Goal: Navigation & Orientation: Find specific page/section

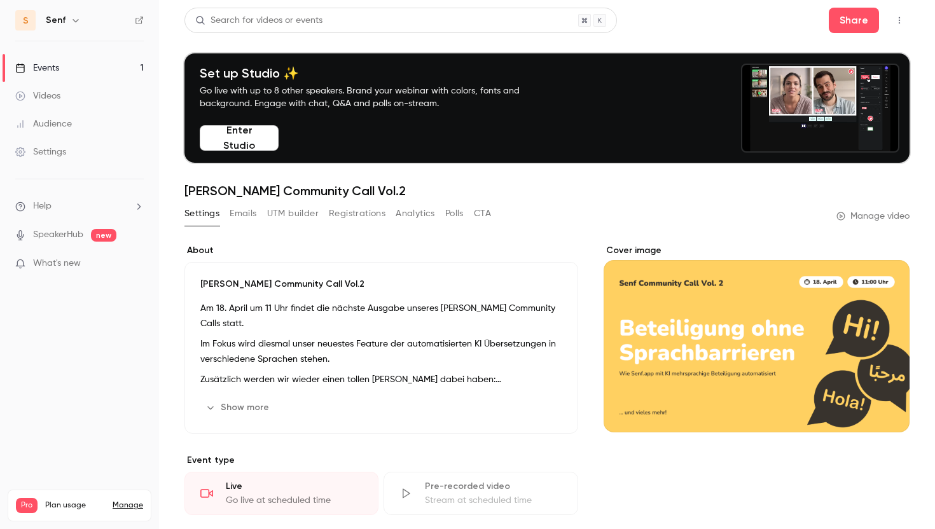
click at [100, 101] on link "Videos" at bounding box center [79, 96] width 159 height 28
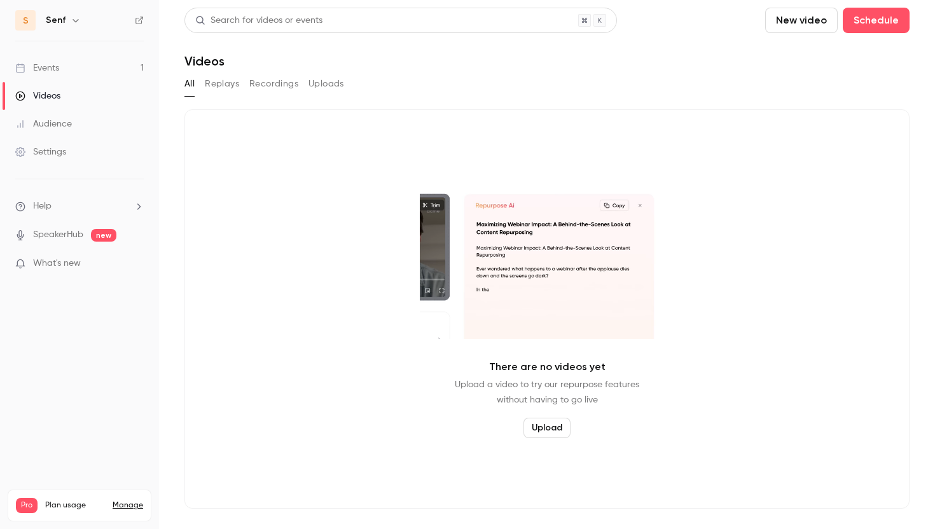
click at [277, 83] on button "Recordings" at bounding box center [273, 84] width 49 height 20
click at [227, 85] on button "Replays" at bounding box center [222, 84] width 34 height 20
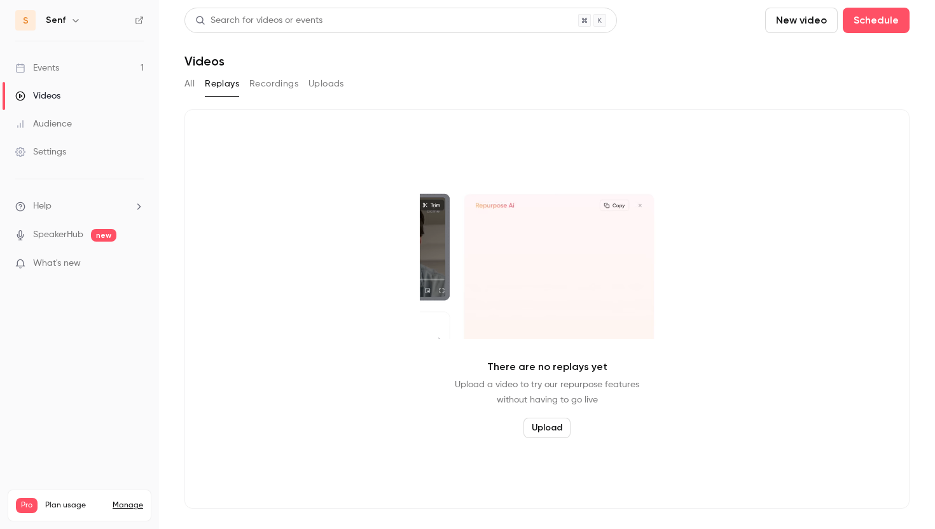
click at [338, 85] on button "Uploads" at bounding box center [326, 84] width 36 height 20
click at [32, 68] on div "Events" at bounding box center [37, 68] width 44 height 13
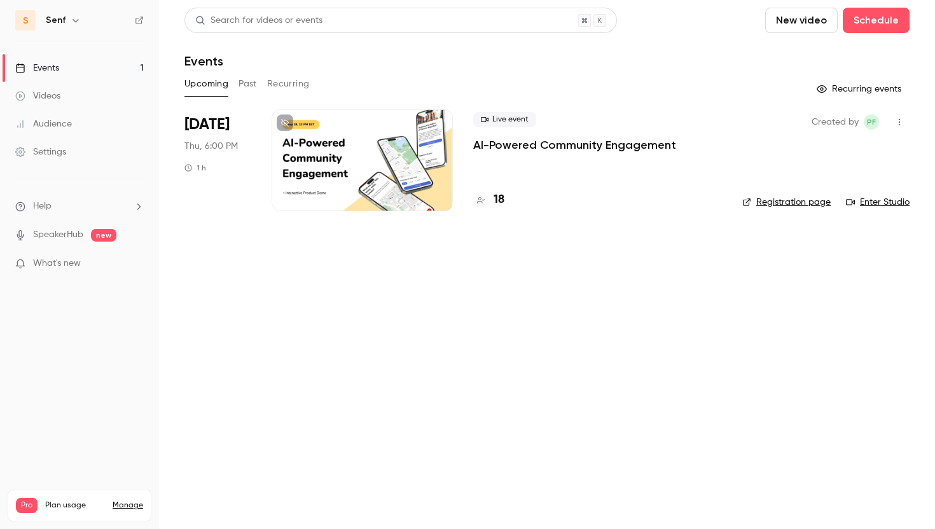
click at [253, 91] on button "Past" at bounding box center [247, 84] width 18 height 20
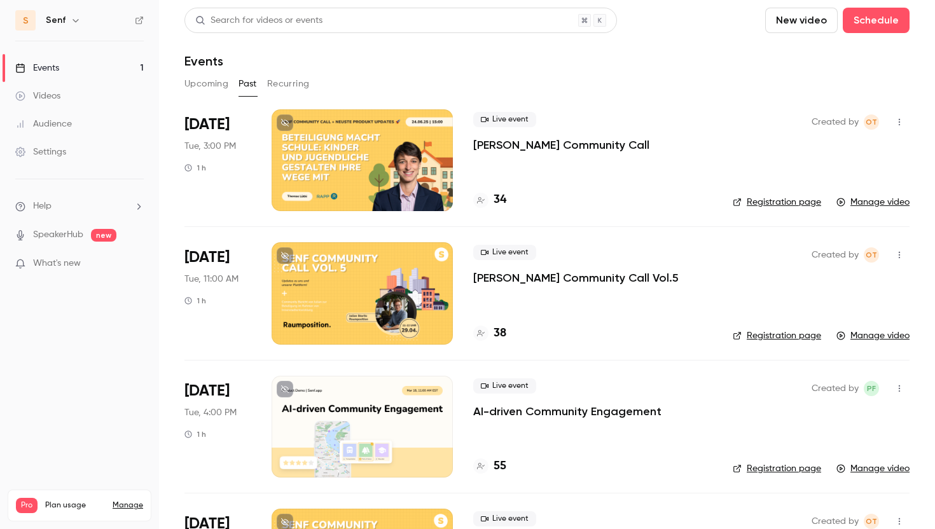
click at [526, 279] on p "[PERSON_NAME] Community Call Vol.5" at bounding box center [575, 277] width 205 height 15
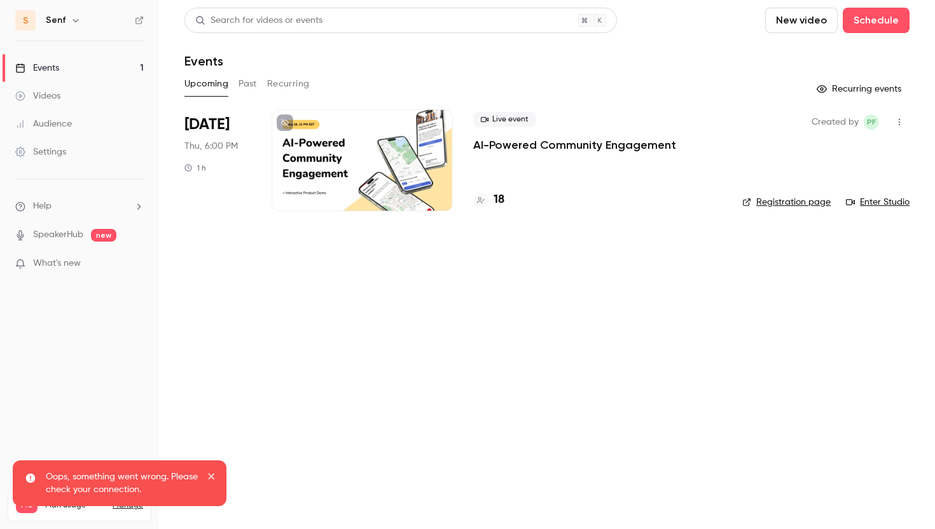
click at [255, 79] on button "Past" at bounding box center [247, 84] width 18 height 20
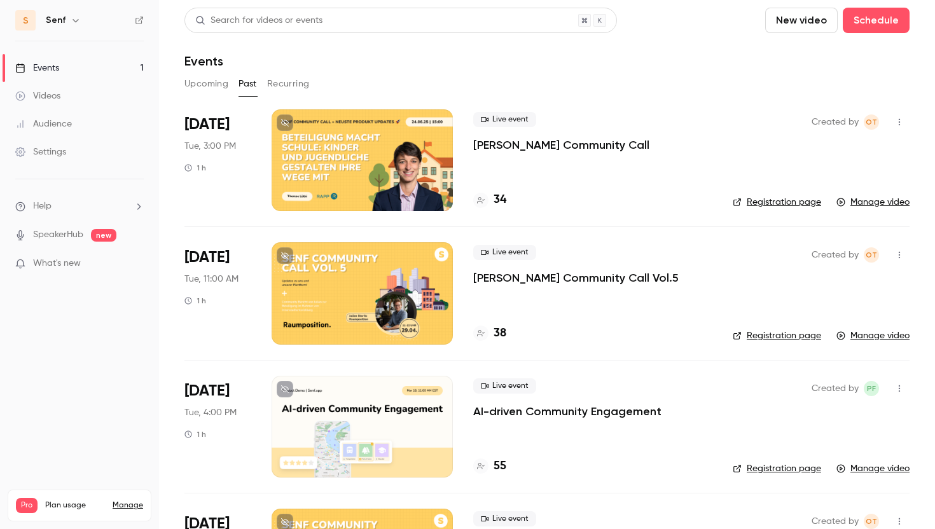
click at [220, 185] on div "[DATE] Tue, 3:00 PM 1 h" at bounding box center [217, 160] width 67 height 102
click at [216, 144] on span "Tue, 3:00 PM" at bounding box center [210, 146] width 52 height 13
click at [563, 144] on p "[PERSON_NAME] Community Call" at bounding box center [561, 144] width 176 height 15
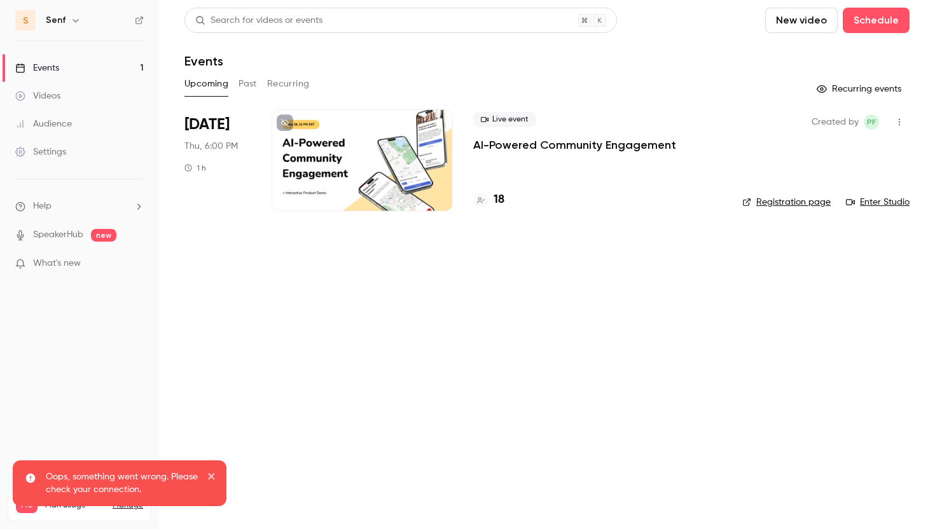
click at [238, 86] on div "Upcoming Past Recurring" at bounding box center [546, 84] width 725 height 20
click at [287, 85] on button "Recurring" at bounding box center [288, 84] width 43 height 20
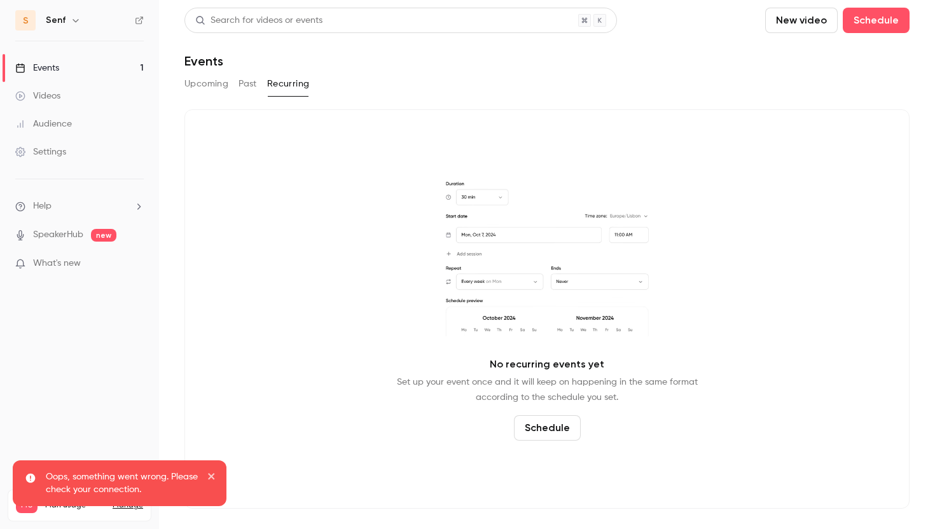
click at [249, 85] on button "Past" at bounding box center [247, 84] width 18 height 20
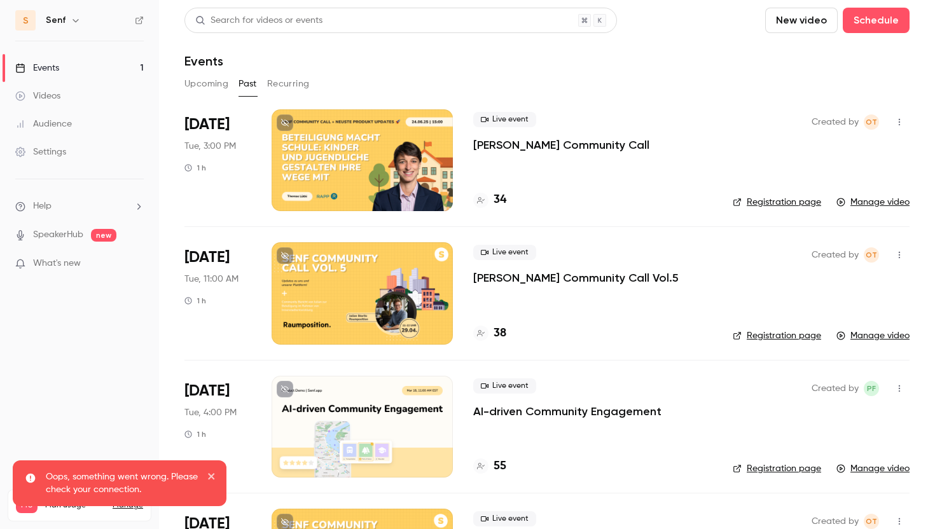
click at [900, 253] on icon "button" at bounding box center [899, 255] width 10 height 9
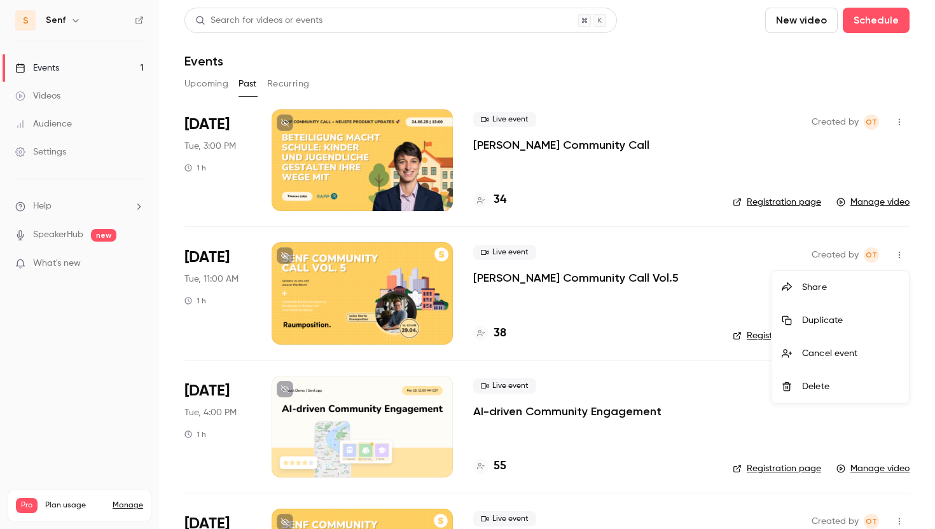
click at [634, 402] on div at bounding box center [467, 264] width 935 height 529
click at [859, 338] on link "Manage video" at bounding box center [872, 335] width 73 height 13
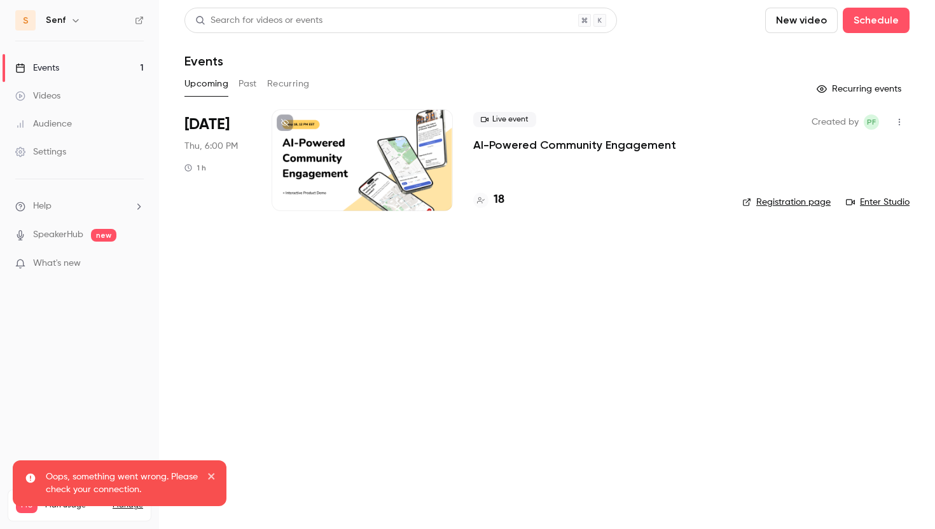
click at [60, 82] on link "Videos" at bounding box center [79, 96] width 159 height 28
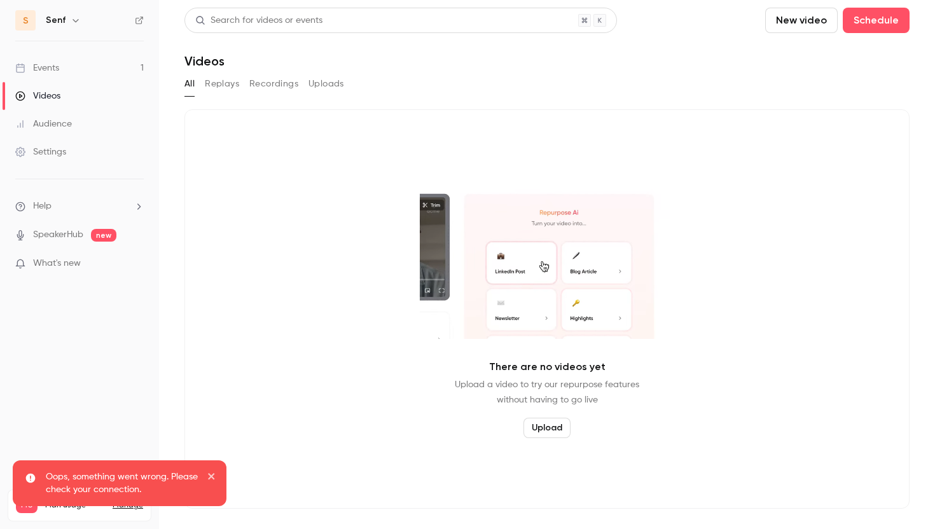
click at [61, 125] on div "Audience" at bounding box center [43, 124] width 57 height 13
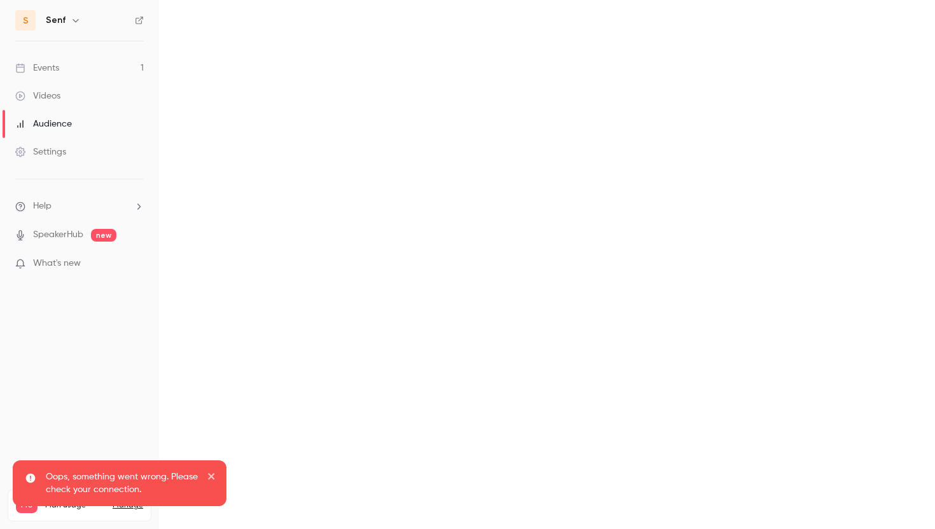
click at [62, 145] on link "Settings" at bounding box center [79, 152] width 159 height 28
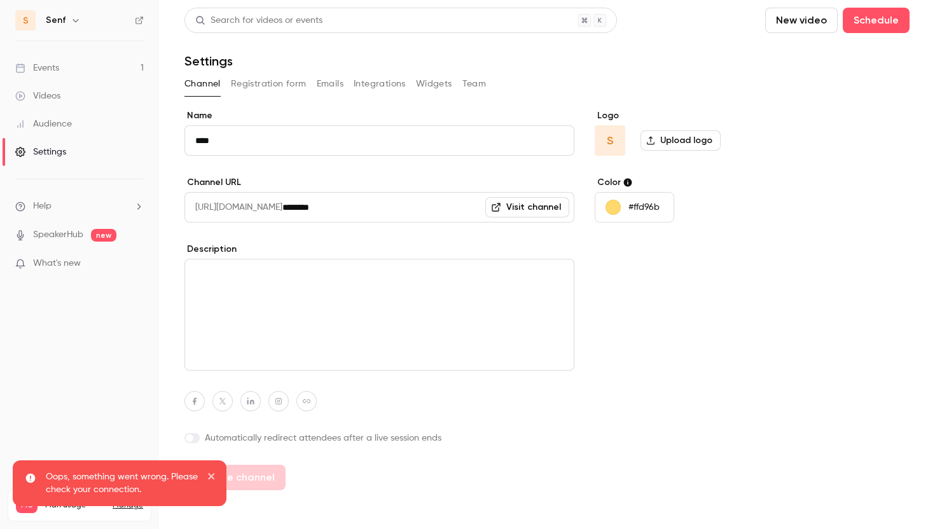
click at [69, 207] on li "Help" at bounding box center [79, 206] width 128 height 13
click at [58, 230] on div at bounding box center [467, 264] width 935 height 529
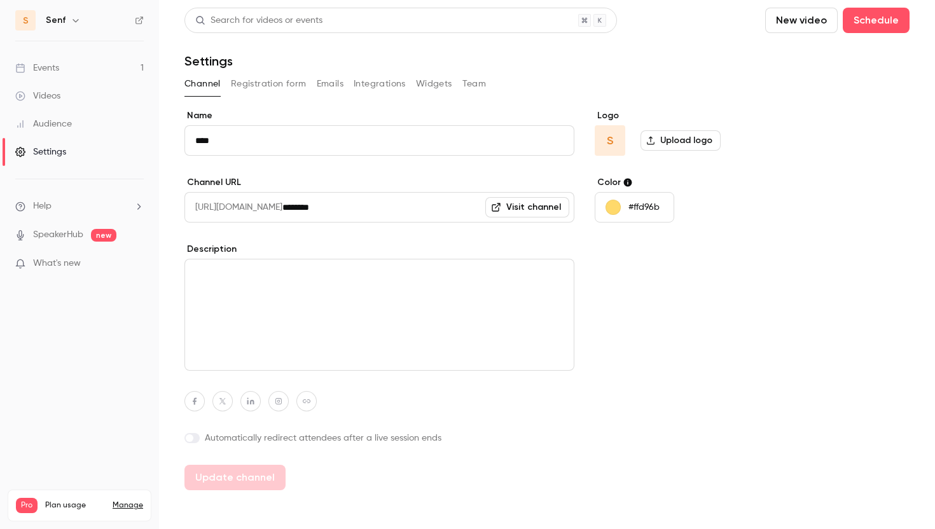
click at [74, 54] on link "Events 1" at bounding box center [79, 68] width 159 height 28
